Goal: Information Seeking & Learning: Learn about a topic

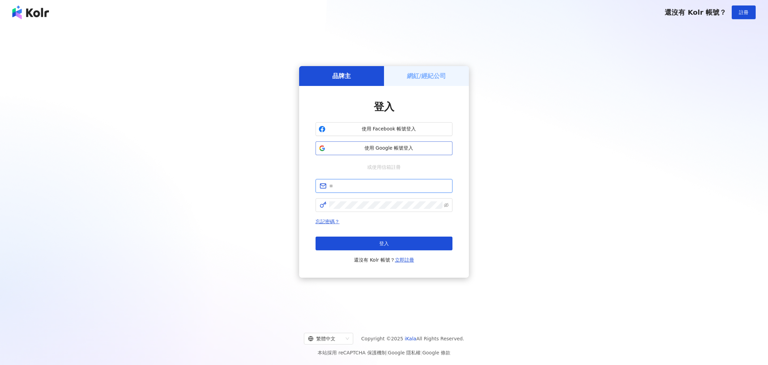
type input "**********"
click at [336, 149] on span "使用 Google 帳號登入" at bounding box center [388, 148] width 121 height 7
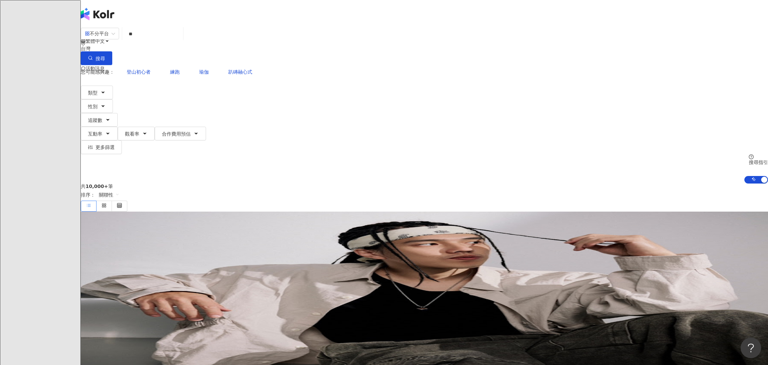
type input "*"
type input "**********"
click at [106, 90] on icon "button" at bounding box center [102, 92] width 5 height 5
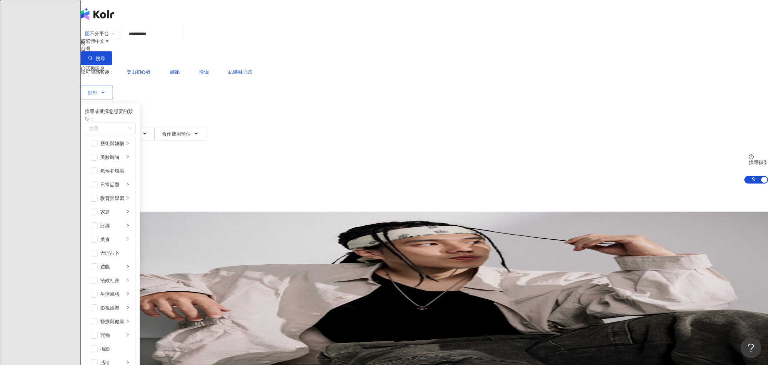
click at [106, 90] on icon "button" at bounding box center [102, 92] width 5 height 5
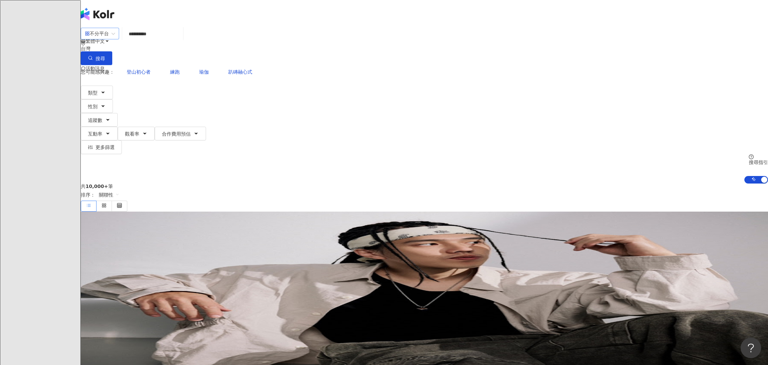
click at [109, 39] on div "不分平台" at bounding box center [97, 33] width 24 height 11
click at [247, 74] on div "Instagram" at bounding box center [241, 71] width 34 height 8
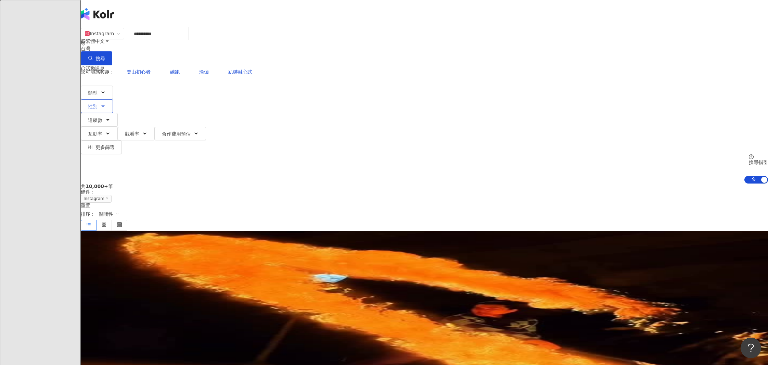
click at [98, 104] on span "性別" at bounding box center [93, 106] width 10 height 5
click at [102, 117] on span "追蹤數" at bounding box center [95, 119] width 14 height 5
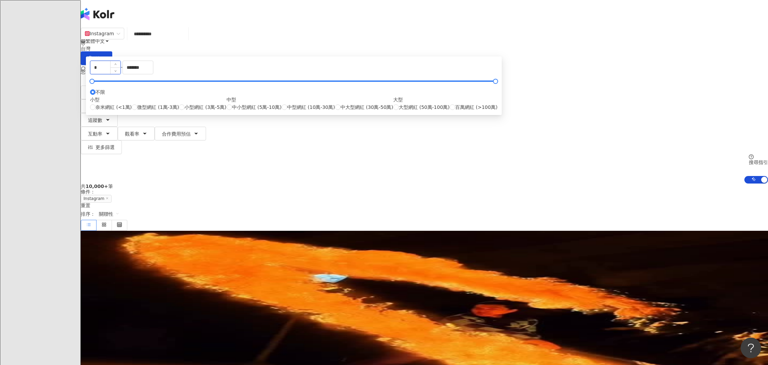
click at [120, 74] on input "*" at bounding box center [105, 67] width 30 height 13
type input "*****"
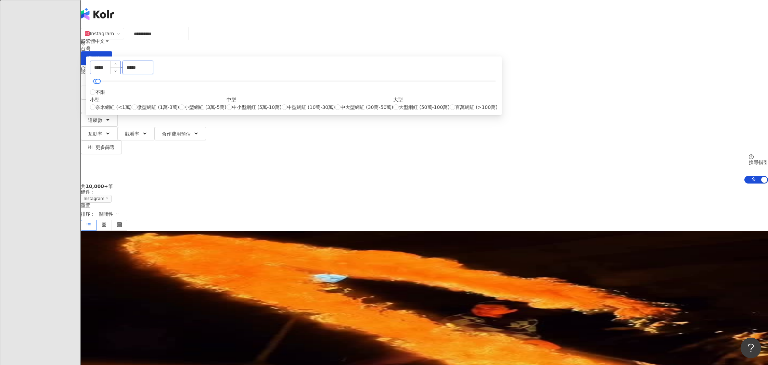
type input "*****"
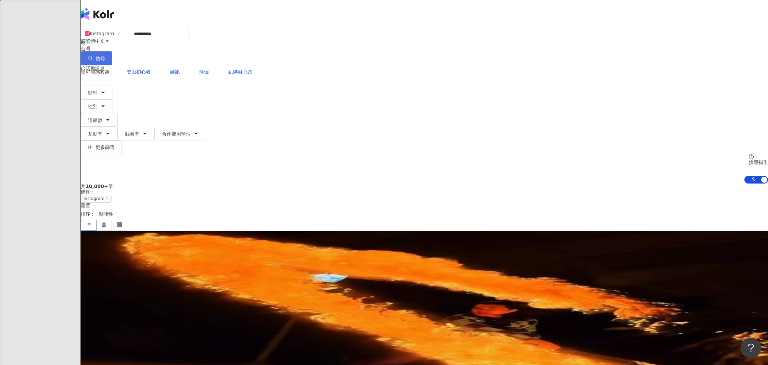
click at [112, 51] on button "搜尋" at bounding box center [96, 58] width 31 height 14
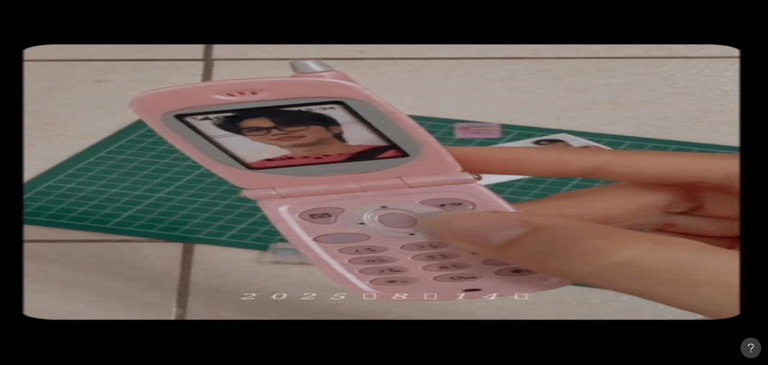
click at [112, 51] on button "搜尋" at bounding box center [96, 58] width 31 height 14
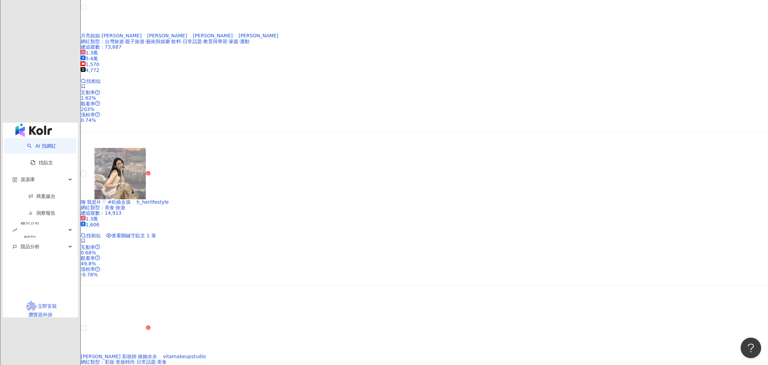
scroll to position [1364, 0]
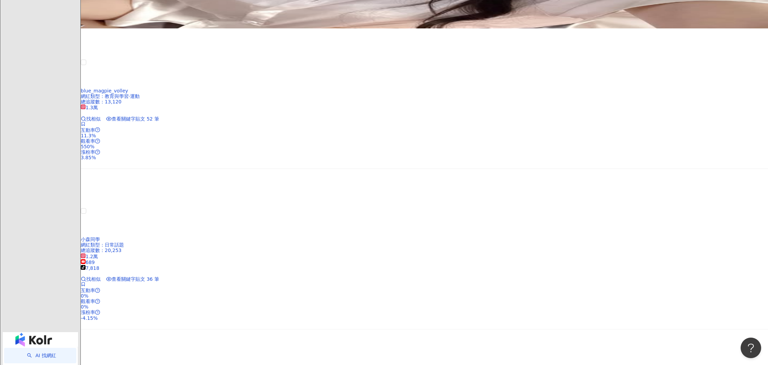
scroll to position [1141, 0]
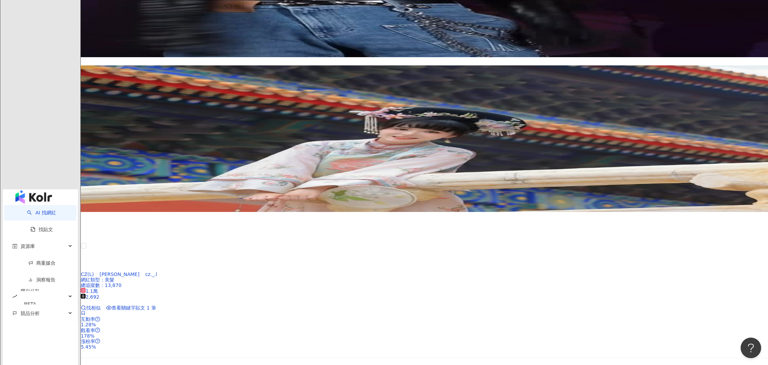
scroll to position [1237, 0]
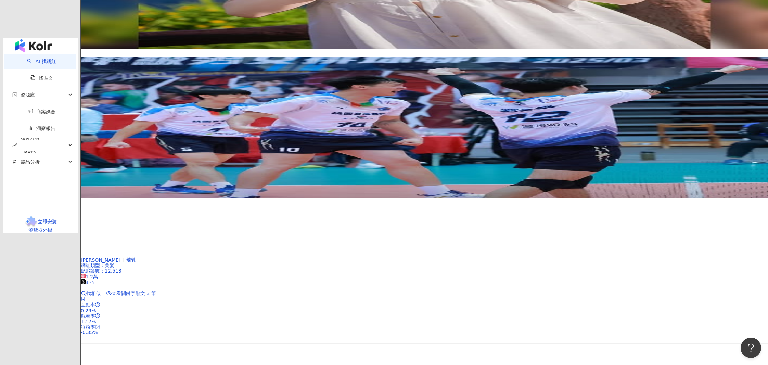
scroll to position [1404, 0]
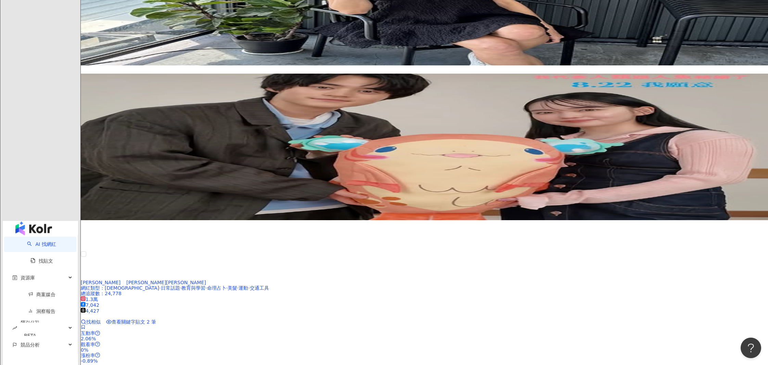
scroll to position [1254, 0]
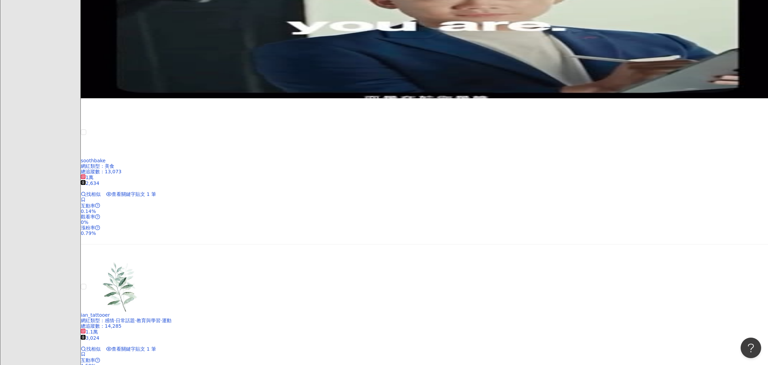
scroll to position [892, 0]
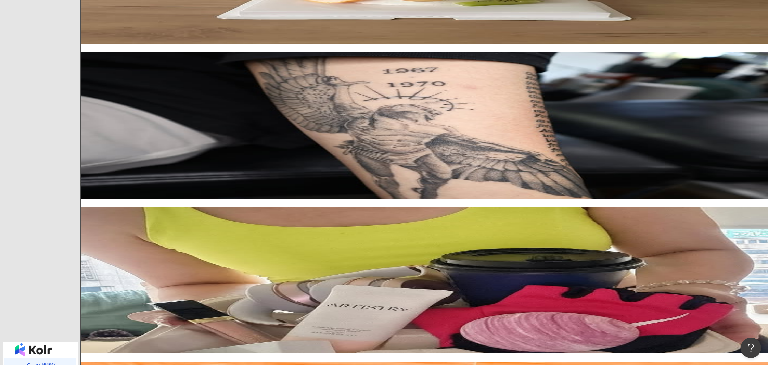
scroll to position [1245, 0]
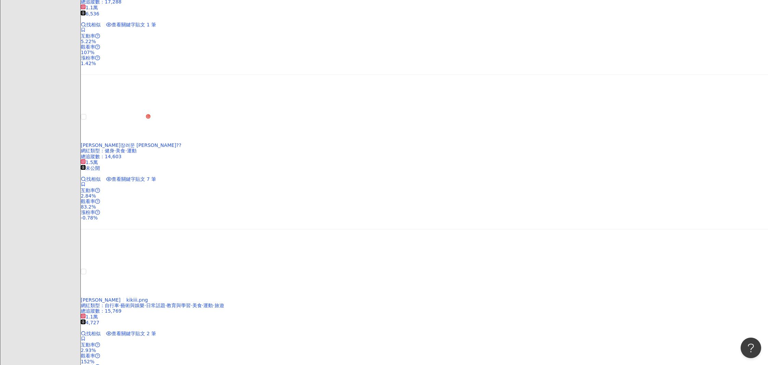
scroll to position [1149, 0]
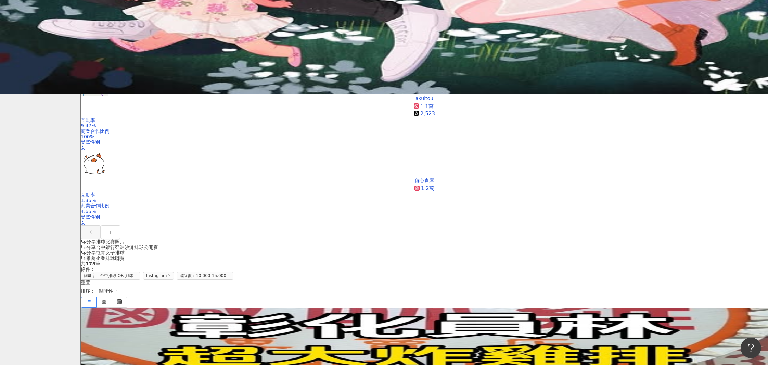
scroll to position [161, 0]
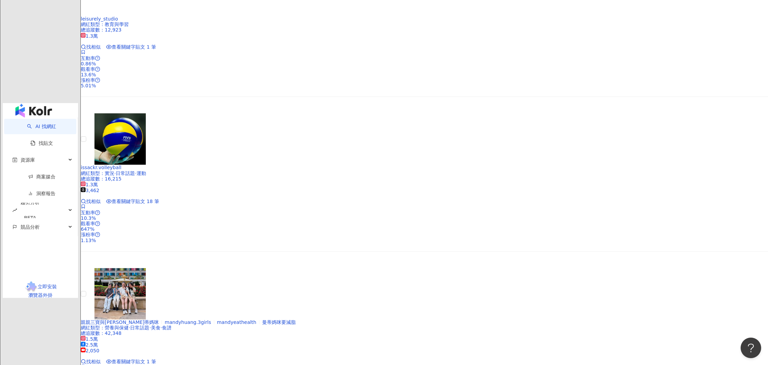
scroll to position [1334, 0]
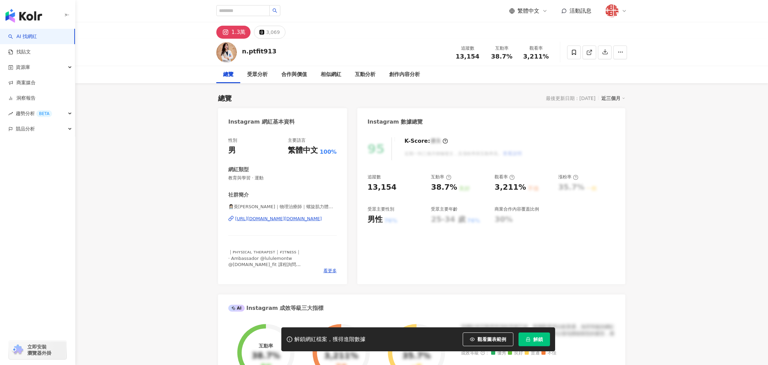
click at [303, 216] on div "https://www.instagram.com/n.ptfit913/" at bounding box center [278, 219] width 87 height 6
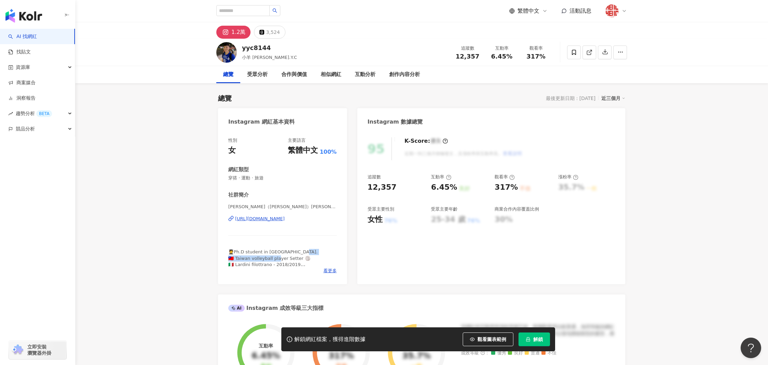
drag, startPoint x: 241, startPoint y: 258, endPoint x: 303, endPoint y: 258, distance: 61.6
click at [302, 259] on span "🧑‍🎓Ph.D student in NTNU. 🇹🇼 Taiwan volleyball player Setter 🏐 🇮🇹 Lardini filott…" at bounding box center [272, 264] width 89 height 30
click at [285, 218] on div "https://www.instagram.com/yyc8144/" at bounding box center [260, 219] width 50 height 6
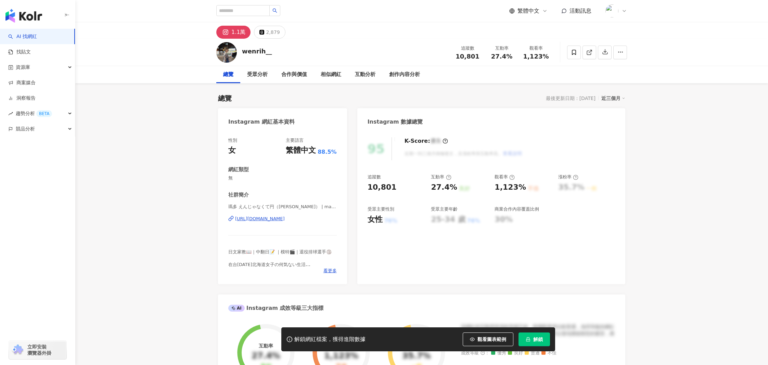
click at [285, 220] on div "[URL][DOMAIN_NAME]" at bounding box center [260, 219] width 50 height 6
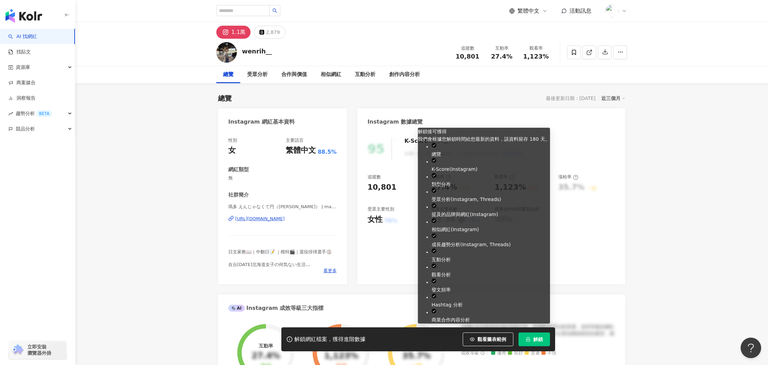
click at [545, 341] on button "解鎖" at bounding box center [533, 339] width 31 height 14
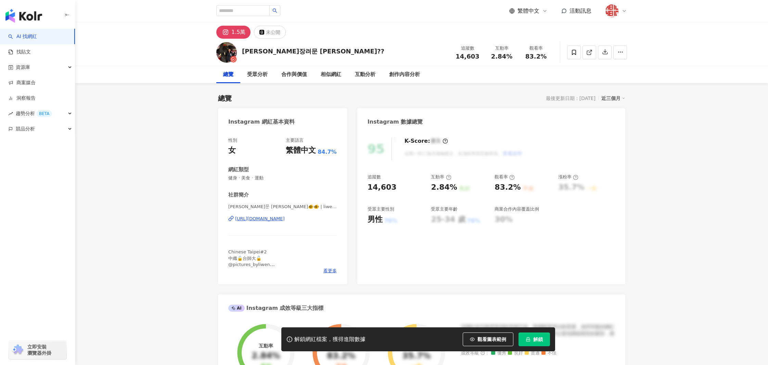
click at [285, 217] on div "[URL][DOMAIN_NAME]" at bounding box center [260, 219] width 50 height 6
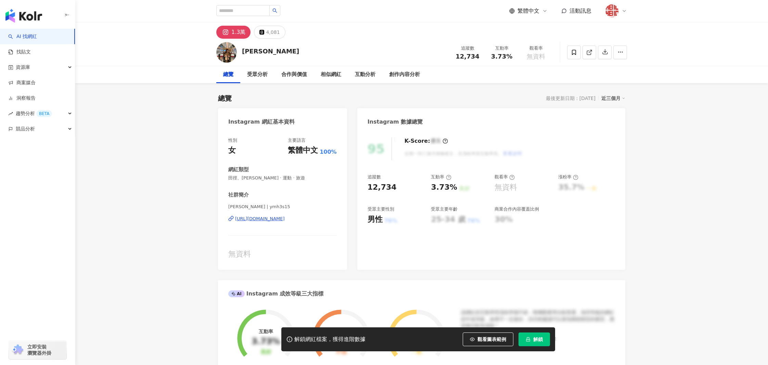
click at [285, 218] on div "[URL][DOMAIN_NAME]" at bounding box center [260, 219] width 50 height 6
